Goal: Transaction & Acquisition: Download file/media

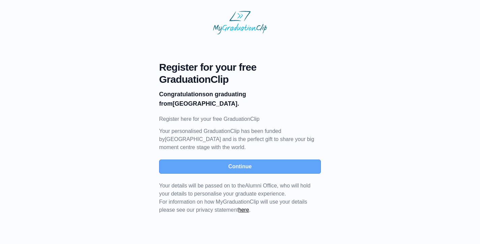
click at [276, 160] on button "Continue" at bounding box center [240, 167] width 162 height 14
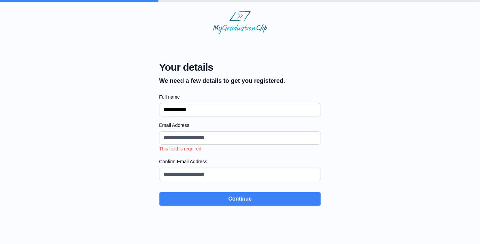
click at [178, 111] on input "**********" at bounding box center [240, 109] width 162 height 13
type input "**********"
click at [185, 140] on input "Email Address" at bounding box center [240, 137] width 162 height 13
type input "**********"
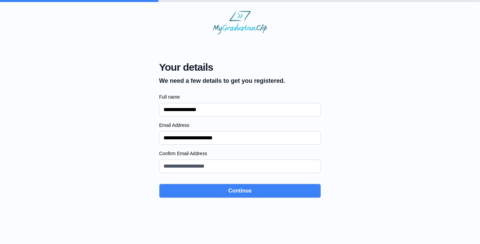
type input "**********"
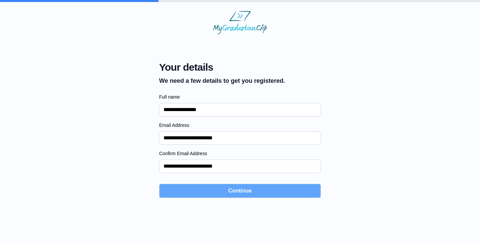
click at [211, 190] on button "Continue" at bounding box center [240, 191] width 162 height 14
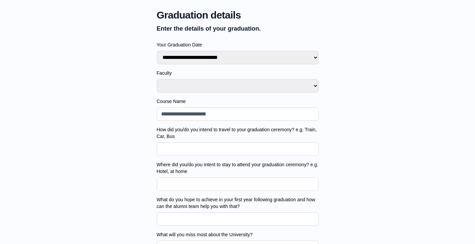
scroll to position [74, 0]
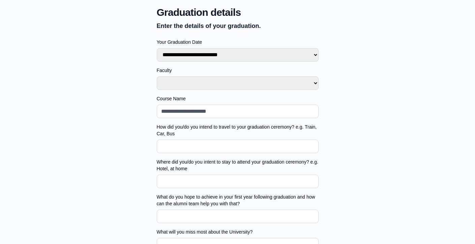
select select "**********"
select select "*******"
click at [198, 112] on input "Course Name" at bounding box center [238, 111] width 162 height 13
type input "**********"
click at [243, 152] on input "How did you/do you intend to travel to your graduation ceremony? e.g. Train, Ca…" at bounding box center [238, 146] width 162 height 13
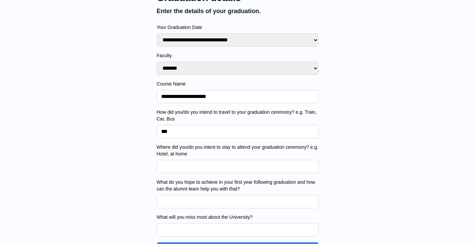
scroll to position [90, 0]
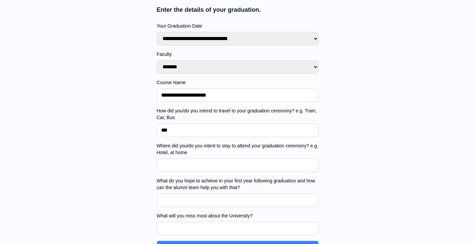
type input "***"
click at [230, 165] on input "Where did you/do you intent to stay to attend your graduation ceremony? e.g. Ho…" at bounding box center [238, 165] width 162 height 13
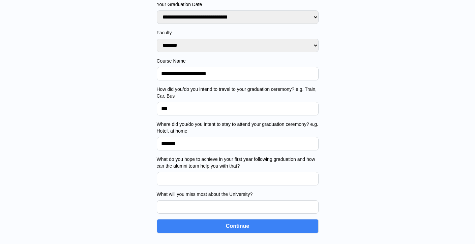
scroll to position [112, 0]
type input "*******"
click at [220, 180] on input "What do you hope to achieve in your first year following graduation and how can…" at bounding box center [238, 178] width 162 height 13
type input "*******"
click at [221, 208] on input "What will you miss most about the University?" at bounding box center [238, 206] width 162 height 13
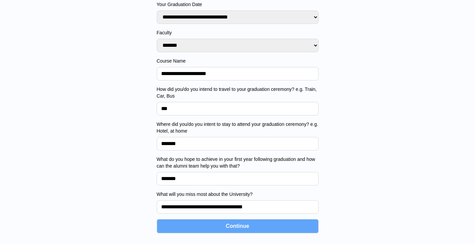
type input "**********"
click at [247, 231] on button "Continue" at bounding box center [238, 226] width 162 height 14
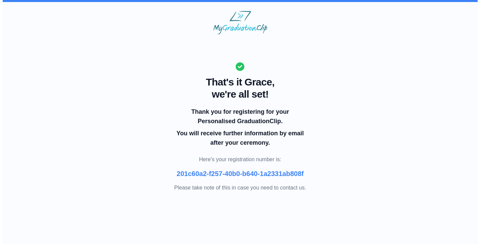
scroll to position [0, 0]
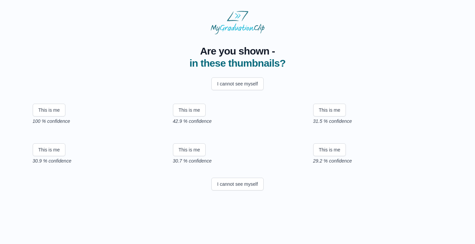
scroll to position [26, 0]
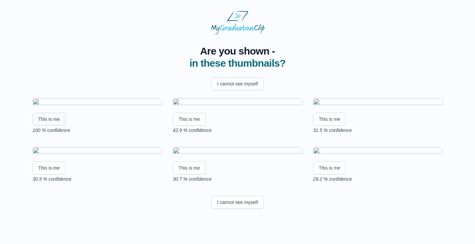
click at [50, 126] on button "This is me" at bounding box center [49, 119] width 33 height 13
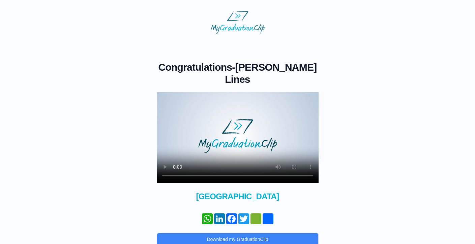
click at [164, 92] on video at bounding box center [238, 137] width 162 height 91
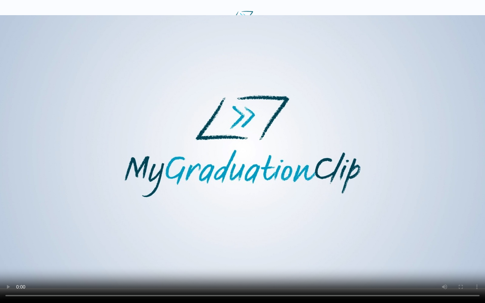
click at [242, 244] on video at bounding box center [242, 151] width 485 height 303
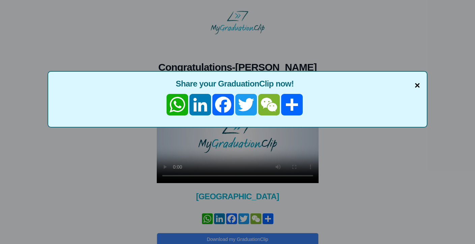
click at [419, 80] on span "×" at bounding box center [416, 86] width 5 height 14
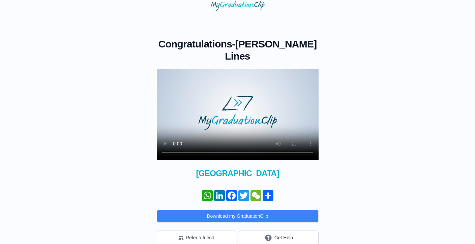
scroll to position [23, 0]
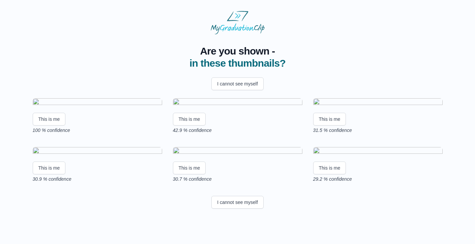
click at [113, 107] on img at bounding box center [97, 102] width 129 height 9
click at [44, 126] on button "This is me" at bounding box center [49, 119] width 33 height 13
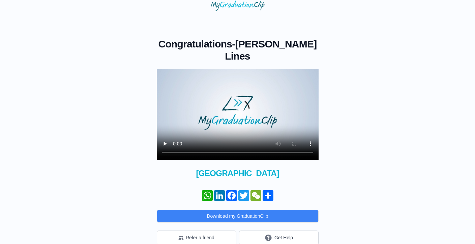
scroll to position [23, 0]
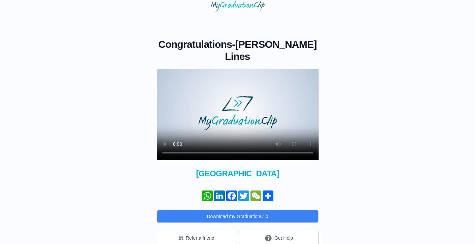
click at [175, 140] on video at bounding box center [238, 114] width 162 height 91
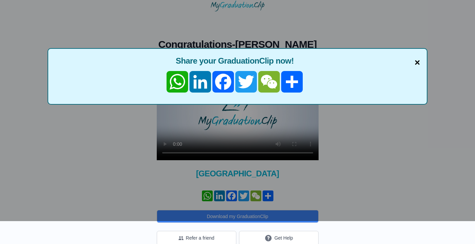
click at [418, 62] on span "×" at bounding box center [416, 63] width 5 height 14
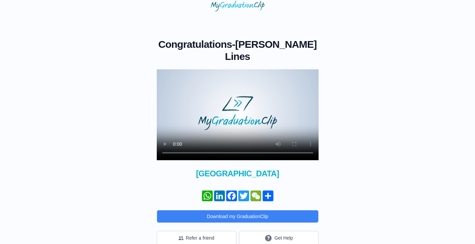
click at [210, 138] on video at bounding box center [238, 114] width 162 height 91
click at [241, 140] on video at bounding box center [238, 114] width 162 height 91
click at [256, 143] on video at bounding box center [238, 114] width 162 height 91
click at [265, 141] on video at bounding box center [238, 114] width 162 height 91
click at [260, 231] on button "Get Help" at bounding box center [279, 238] width 80 height 14
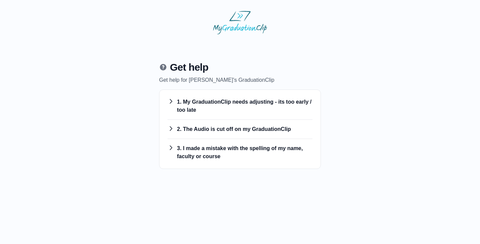
click at [237, 101] on h3 "1. My GraduationClip needs adjusting - its too early / too late" at bounding box center [239, 106] width 145 height 16
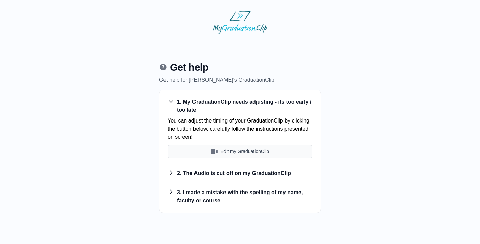
click at [228, 152] on button "Edit my GraduationClip" at bounding box center [239, 151] width 145 height 13
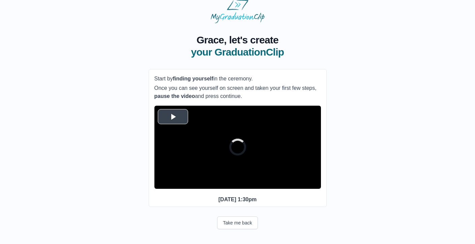
scroll to position [11, 0]
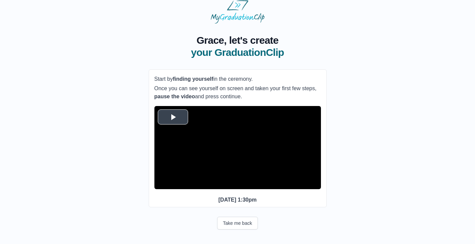
click at [173, 117] on span "Video Player" at bounding box center [173, 117] width 0 height 0
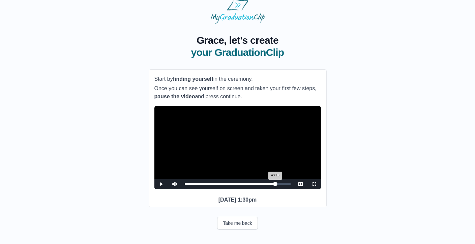
click at [275, 185] on div "48:18 Progress : 0%" at bounding box center [230, 184] width 91 height 2
click at [161, 184] on span "Video Player" at bounding box center [161, 184] width 0 height 0
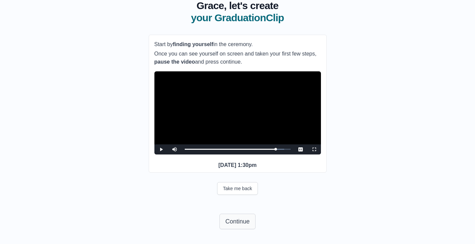
scroll to position [58, 0]
click at [238, 223] on button "Continue" at bounding box center [237, 221] width 36 height 15
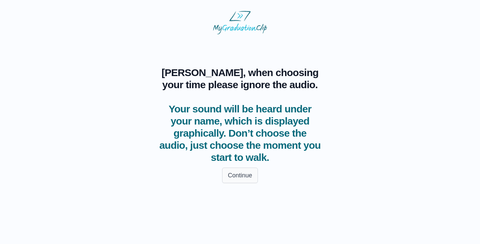
click at [243, 176] on button "Continue" at bounding box center [240, 175] width 36 height 15
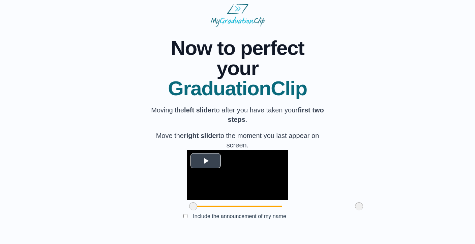
scroll to position [57, 0]
click at [206, 161] on span "Video Player" at bounding box center [206, 161] width 0 height 0
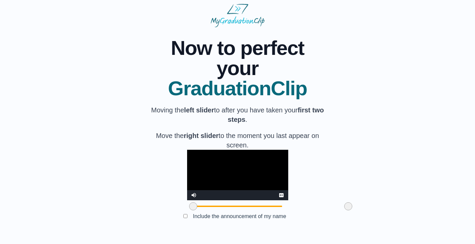
drag, startPoint x: 321, startPoint y: 207, endPoint x: 310, endPoint y: 208, distance: 10.8
click at [344, 208] on span at bounding box center [348, 207] width 8 height 8
click at [198, 158] on video "Video Player" at bounding box center [237, 175] width 101 height 51
click at [189, 206] on span at bounding box center [193, 207] width 8 height 8
drag, startPoint x: 156, startPoint y: 206, endPoint x: 195, endPoint y: 207, distance: 38.8
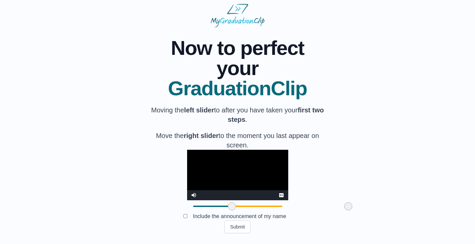
click at [228, 207] on span at bounding box center [232, 207] width 8 height 8
click at [240, 227] on button "Submit" at bounding box center [237, 227] width 26 height 13
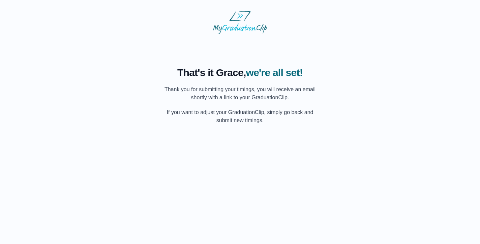
scroll to position [0, 0]
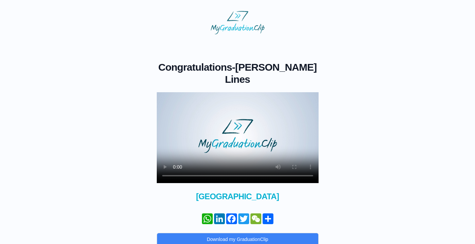
click at [175, 165] on video at bounding box center [238, 137] width 162 height 91
click at [176, 163] on video at bounding box center [238, 137] width 162 height 91
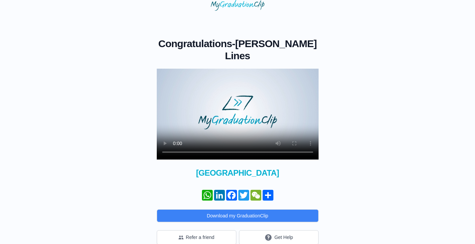
scroll to position [23, 0]
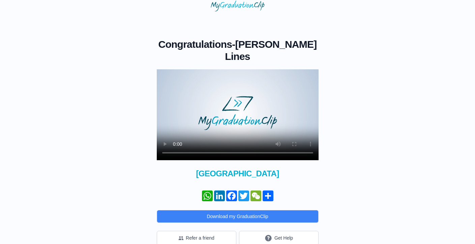
click at [175, 141] on video at bounding box center [238, 114] width 162 height 91
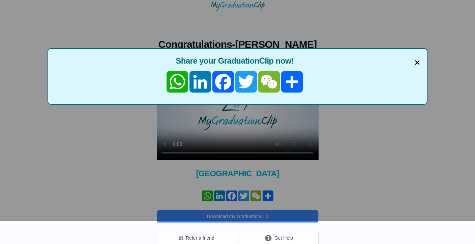
click at [416, 63] on span "×" at bounding box center [416, 63] width 5 height 14
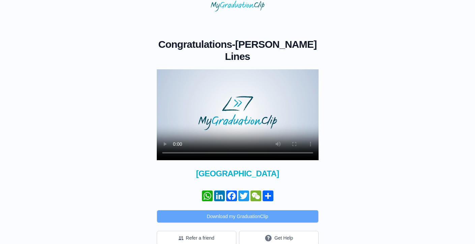
click at [253, 210] on button "Download my GraduationClip" at bounding box center [238, 216] width 162 height 13
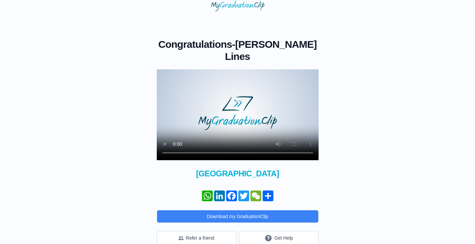
drag, startPoint x: 251, startPoint y: 139, endPoint x: 203, endPoint y: 138, distance: 48.9
click at [203, 138] on video at bounding box center [238, 114] width 162 height 91
click at [176, 142] on video at bounding box center [238, 114] width 162 height 91
click at [165, 69] on video at bounding box center [238, 114] width 162 height 91
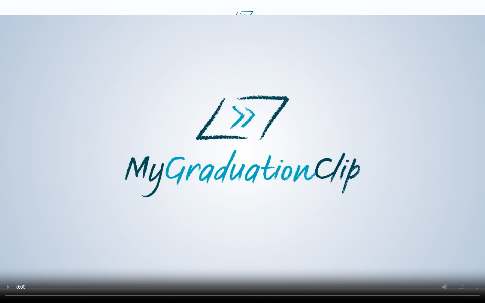
click at [243, 244] on video at bounding box center [242, 151] width 485 height 303
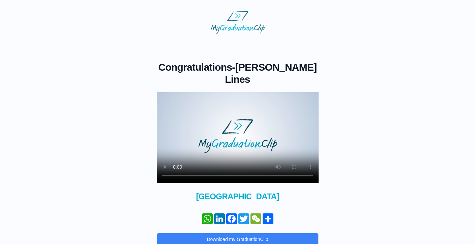
click at [393, 111] on div "Congratulations - Grace Mary Lines × Share your GraduationClip now! WhatsApp Li…" at bounding box center [237, 151] width 453 height 234
